Goal: Task Accomplishment & Management: Manage account settings

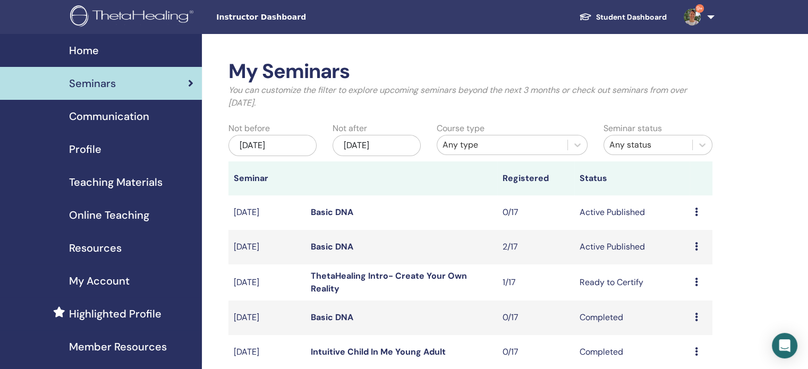
click at [696, 246] on icon at bounding box center [696, 246] width 3 height 9
click at [698, 256] on li "Preview" at bounding box center [688, 254] width 57 height 16
click at [357, 250] on td "Basic DNA" at bounding box center [402, 247] width 192 height 35
drag, startPoint x: 300, startPoint y: 243, endPoint x: 288, endPoint y: 243, distance: 12.2
click at [298, 243] on td "Sep/19, 2025" at bounding box center [267, 247] width 77 height 35
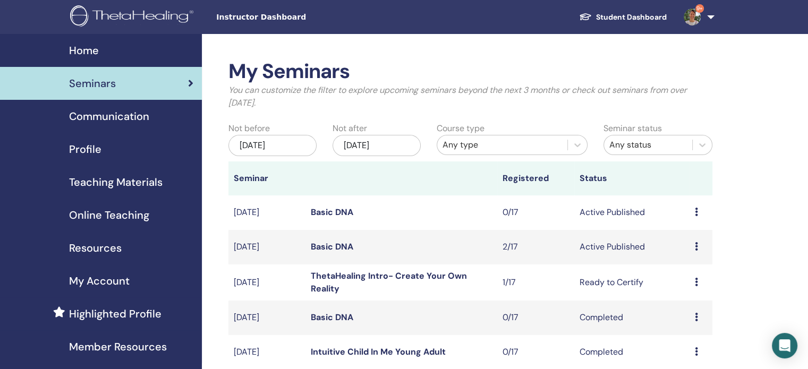
click at [267, 247] on td "Sep/19, 2025" at bounding box center [267, 247] width 77 height 35
click at [318, 245] on link "Basic DNA" at bounding box center [332, 246] width 43 height 11
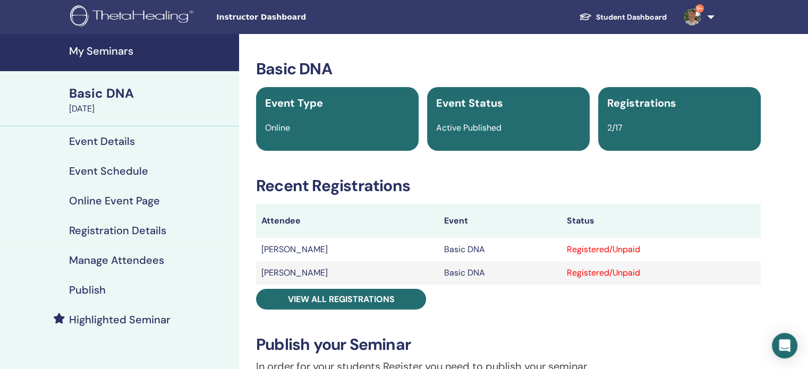
click at [132, 145] on h4 "Event Details" at bounding box center [102, 141] width 66 height 13
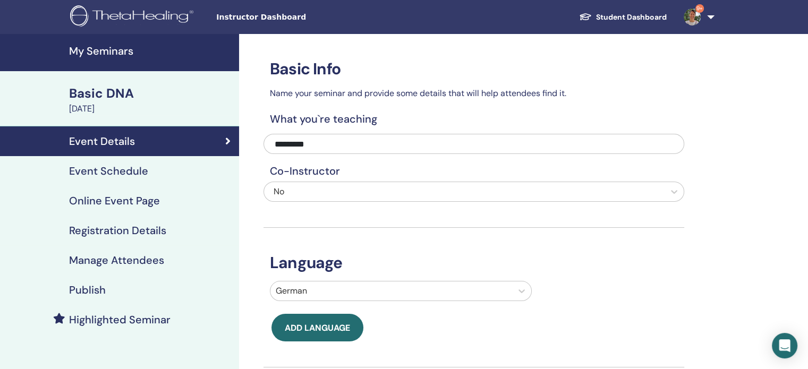
click at [101, 163] on link "Event Schedule" at bounding box center [119, 171] width 239 height 30
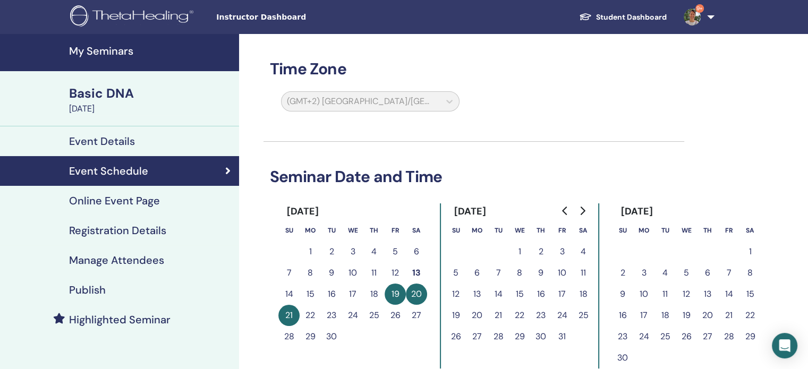
click at [395, 272] on button "12" at bounding box center [395, 273] width 21 height 21
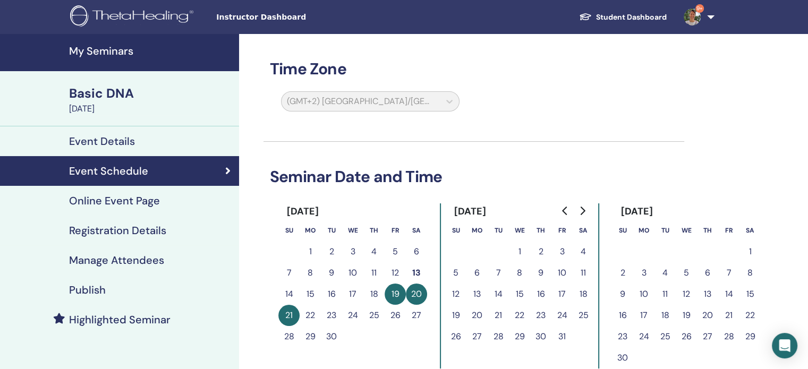
click at [92, 290] on h4 "Publish" at bounding box center [87, 290] width 37 height 13
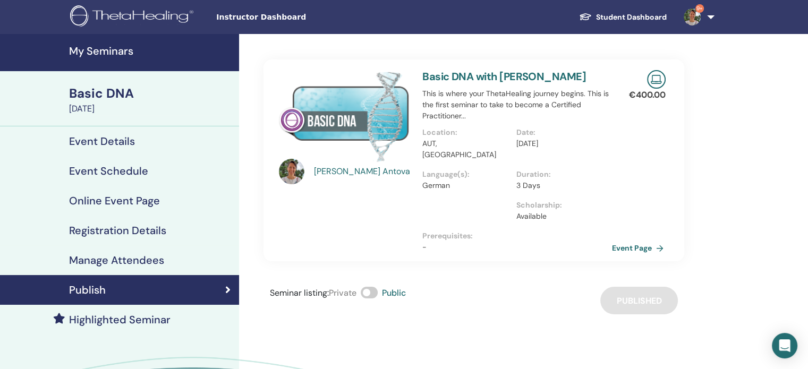
click at [638, 240] on link "Event Page" at bounding box center [640, 248] width 56 height 16
